Goal: Information Seeking & Learning: Learn about a topic

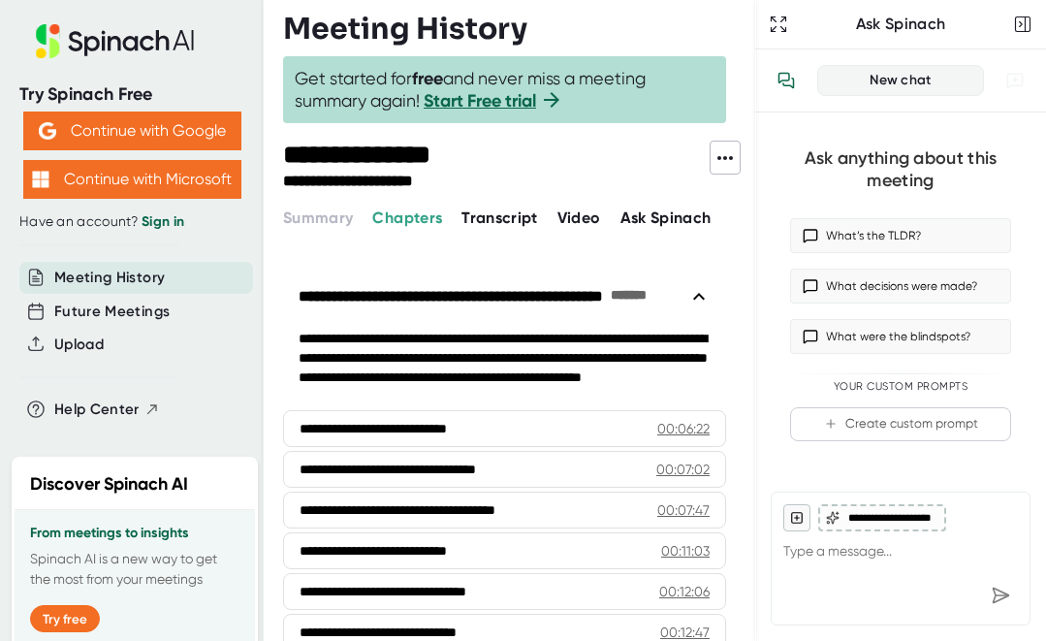
click at [139, 273] on span "Meeting History" at bounding box center [109, 277] width 110 height 22
click at [1023, 20] on icon "button" at bounding box center [1022, 24] width 19 height 19
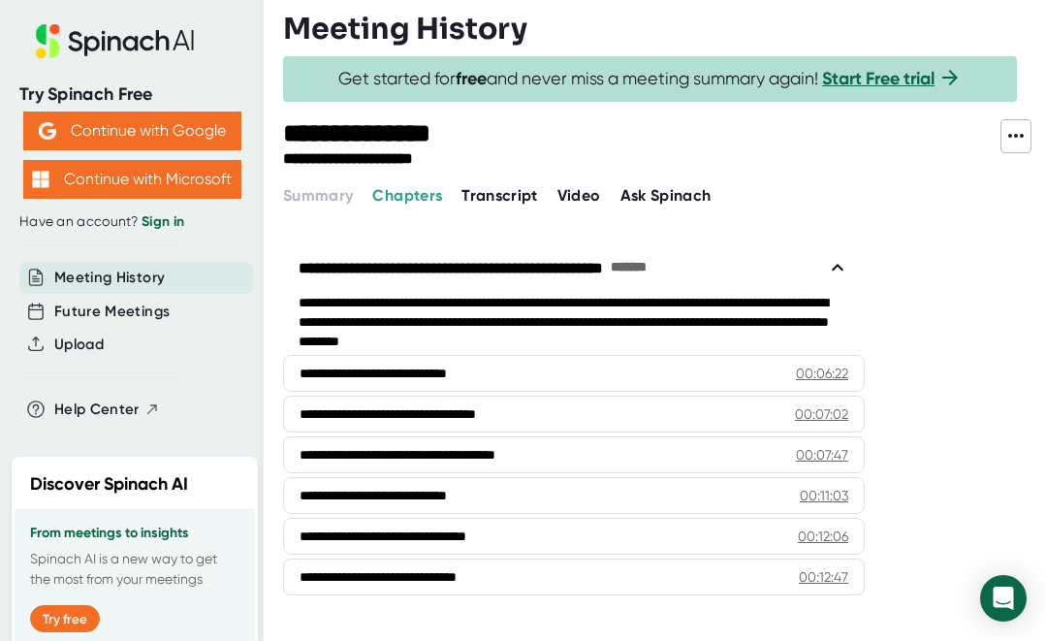
click at [323, 177] on div "**********" at bounding box center [664, 163] width 763 height 89
click at [432, 197] on span "Chapters" at bounding box center [407, 195] width 70 height 18
